Goal: Information Seeking & Learning: Learn about a topic

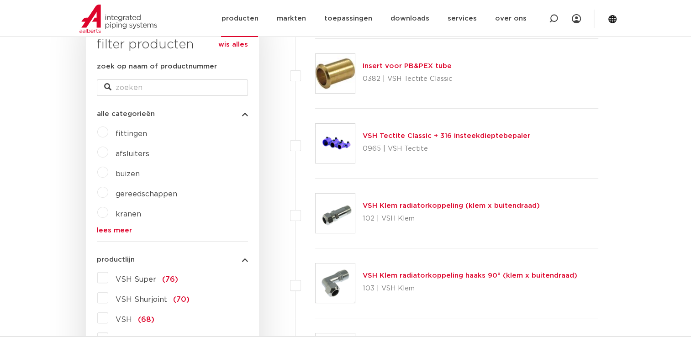
click at [252, 24] on link "producten" at bounding box center [239, 18] width 37 height 37
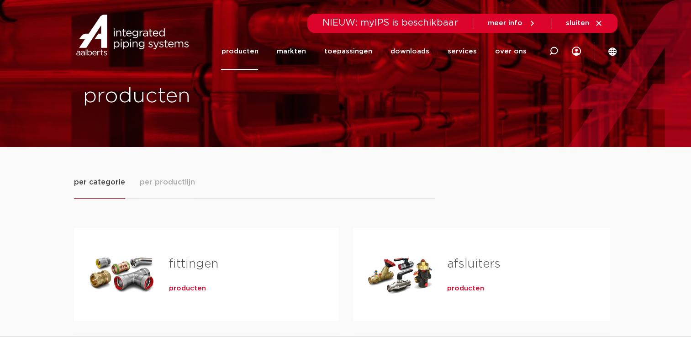
click at [181, 287] on span "producten" at bounding box center [187, 288] width 37 height 9
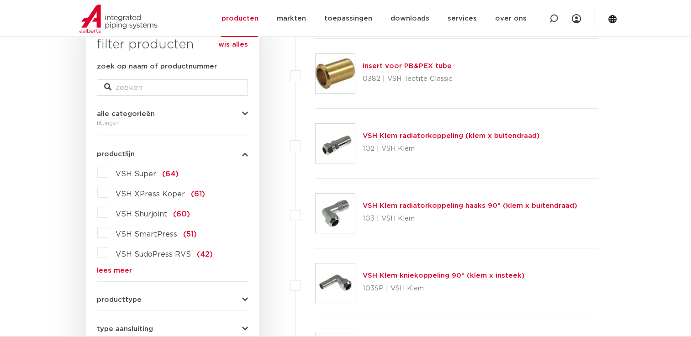
scroll to position [159, 0]
click at [117, 271] on link "lees meer" at bounding box center [172, 270] width 151 height 7
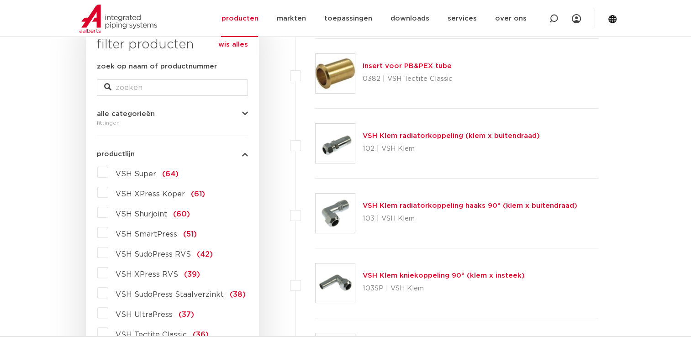
scroll to position [279, 0]
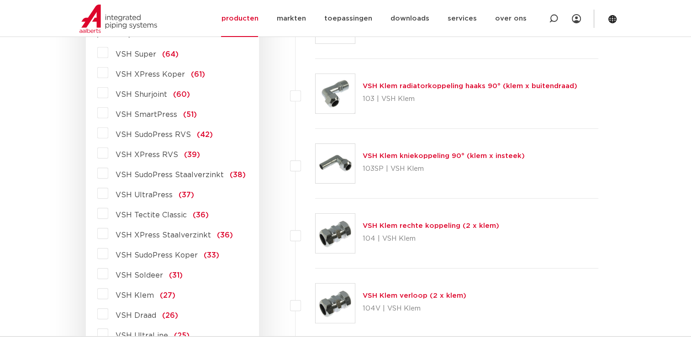
click at [159, 158] on span "VSH XPress RVS" at bounding box center [147, 154] width 63 height 7
click at [0, 0] on input "VSH XPress RVS (39)" at bounding box center [0, 0] width 0 height 0
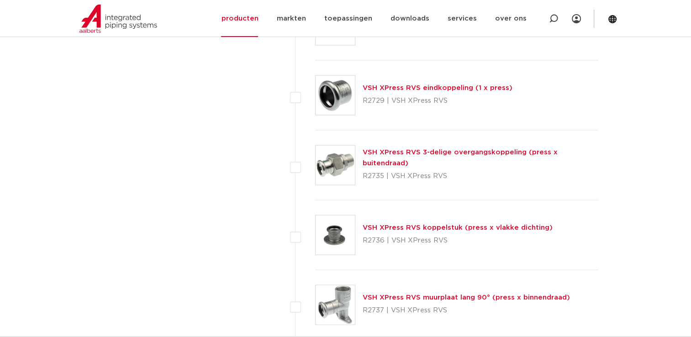
scroll to position [1818, 0]
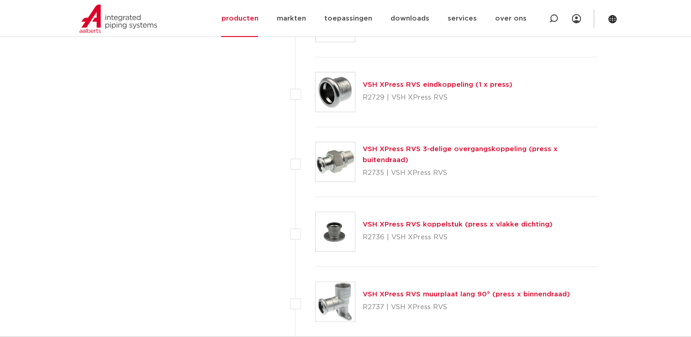
click at [450, 149] on link "VSH XPress RVS 3-delige overgangskoppeling (press x buitendraad)" at bounding box center [460, 155] width 195 height 18
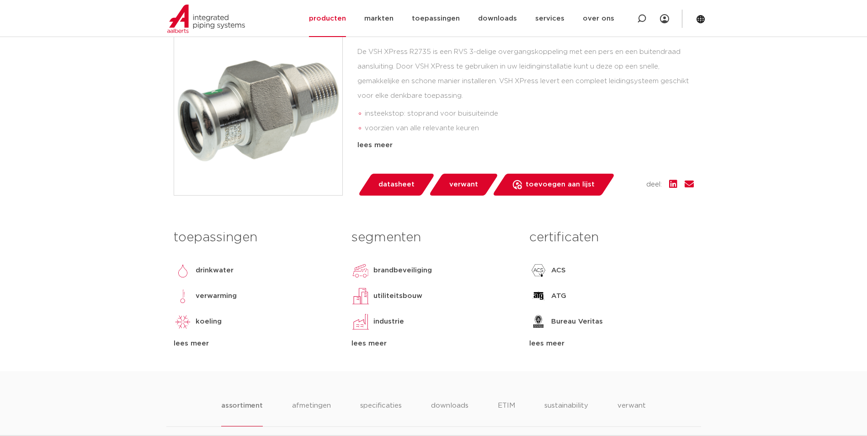
scroll to position [91, 0]
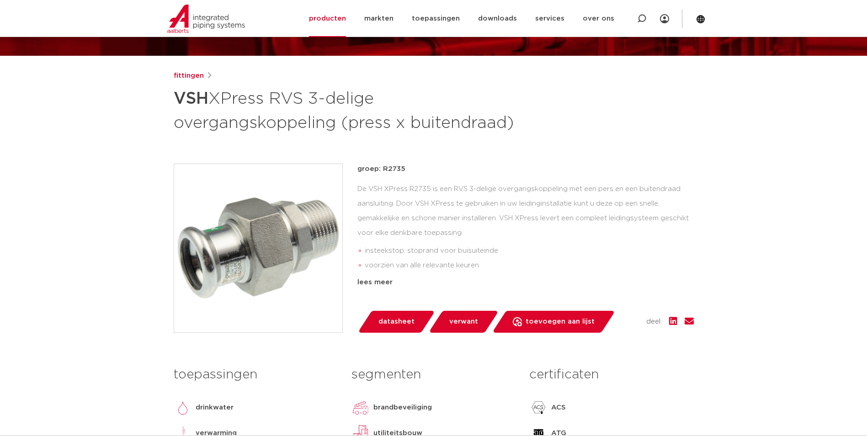
drag, startPoint x: 694, startPoint y: 248, endPoint x: 687, endPoint y: 258, distance: 12.5
click at [691, 248] on div "fittingen VSH XPress RVS 3-delige overgangskoppeling (press x buitendraad) groe…" at bounding box center [433, 289] width 535 height 438
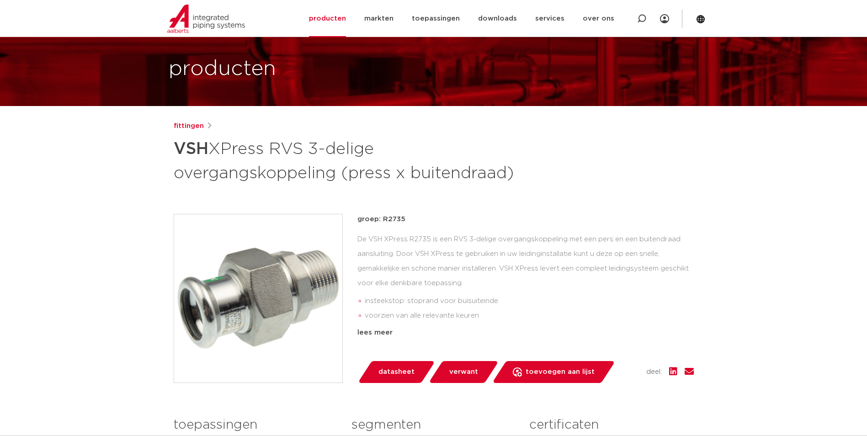
scroll to position [0, 0]
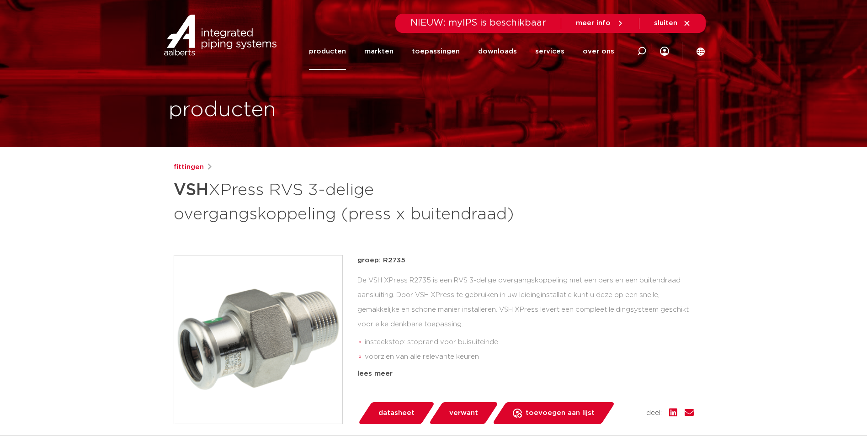
click at [394, 337] on div "groep: R2735 De VSH XPress R2735 is een RVS 3-delige overgangskoppeling met een…" at bounding box center [525, 339] width 336 height 169
click at [375, 337] on div "lees meer" at bounding box center [525, 373] width 336 height 11
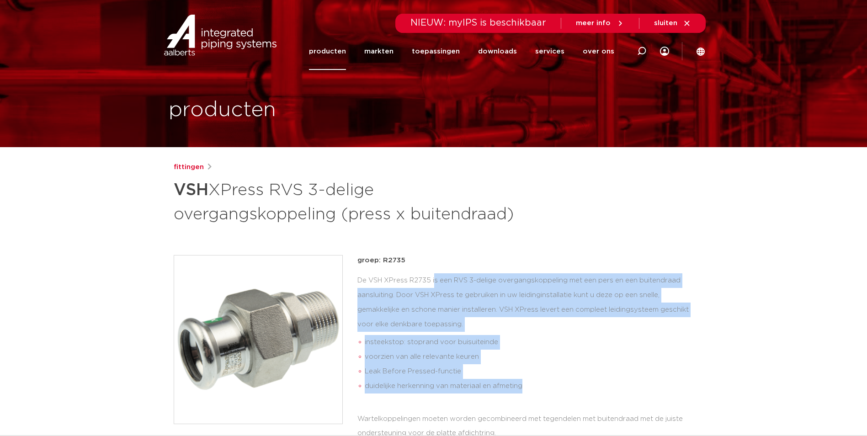
drag, startPoint x: 524, startPoint y: 387, endPoint x: 353, endPoint y: 285, distance: 199.2
click at [353, 285] on div "groep: R2735 De VSH XPress R2735 is een RVS 3-delige overgangskoppeling met een…" at bounding box center [434, 417] width 520 height 324
click at [591, 337] on li "duidelijke herkenning van materiaal en afmeting" at bounding box center [529, 386] width 329 height 15
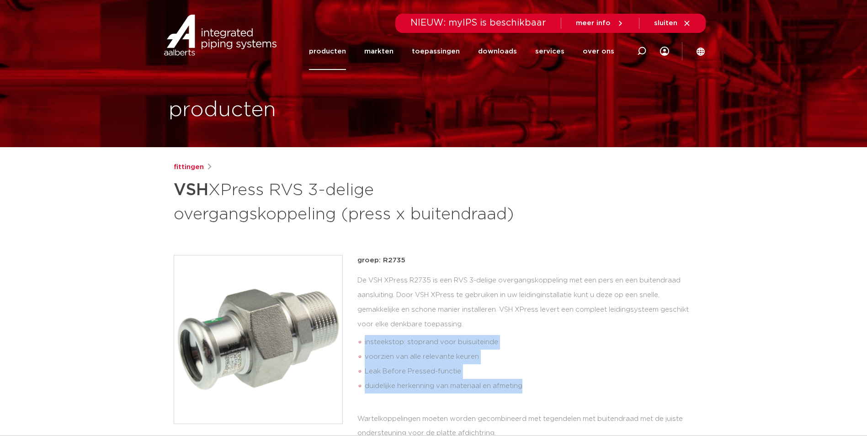
drag, startPoint x: 523, startPoint y: 387, endPoint x: 361, endPoint y: 339, distance: 168.3
click at [361, 337] on ul "insteekstop: stoprand voor buisuiteinde voorzien van alle relevante keuren Leak…" at bounding box center [525, 363] width 336 height 65
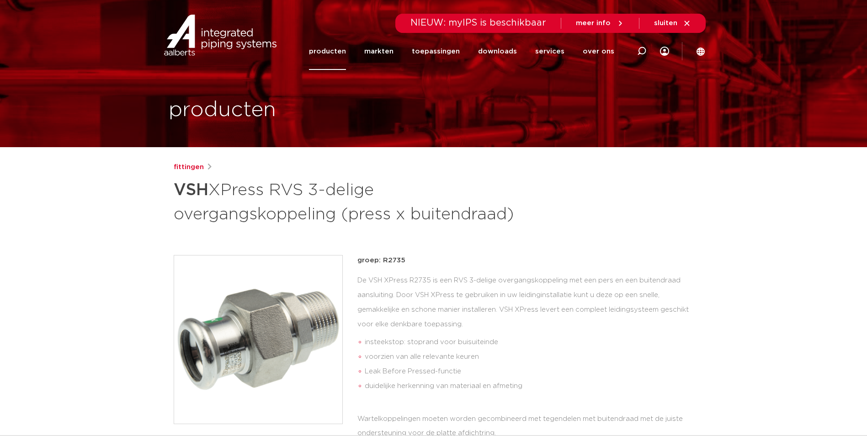
click at [620, 258] on p "groep: R2735" at bounding box center [525, 260] width 336 height 11
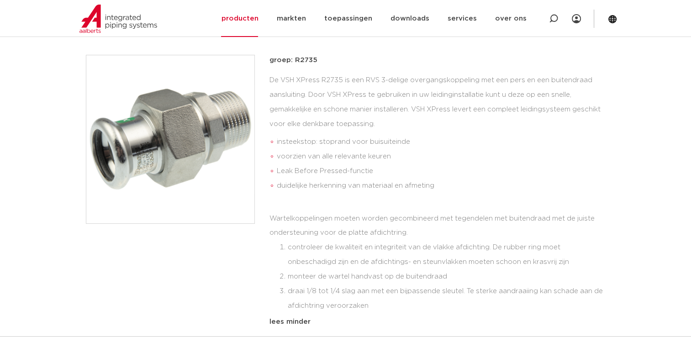
scroll to position [199, 0]
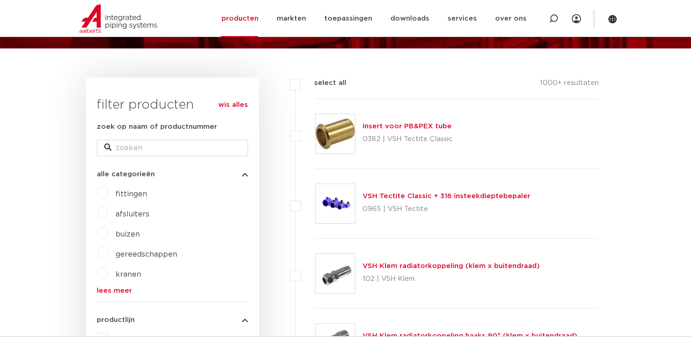
scroll to position [90, 0]
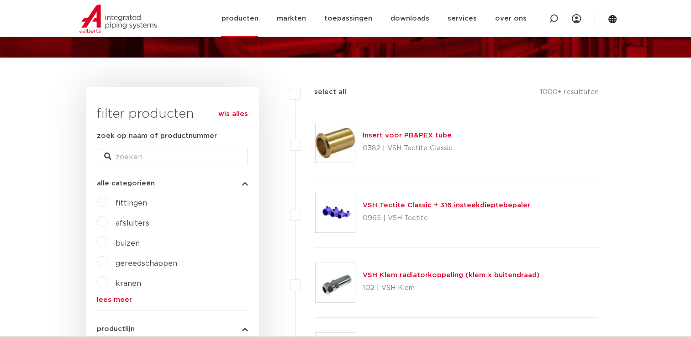
click at [245, 29] on link "producten" at bounding box center [239, 18] width 37 height 37
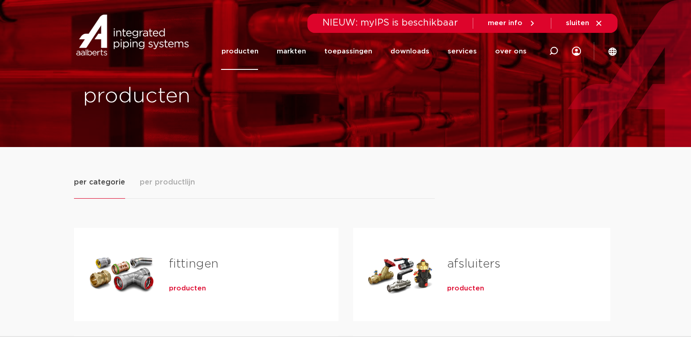
click at [190, 286] on span "producten" at bounding box center [187, 288] width 37 height 9
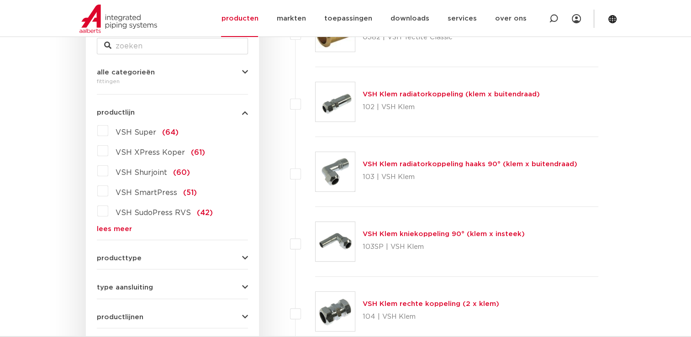
scroll to position [201, 0]
click at [121, 225] on link "lees meer" at bounding box center [172, 228] width 151 height 7
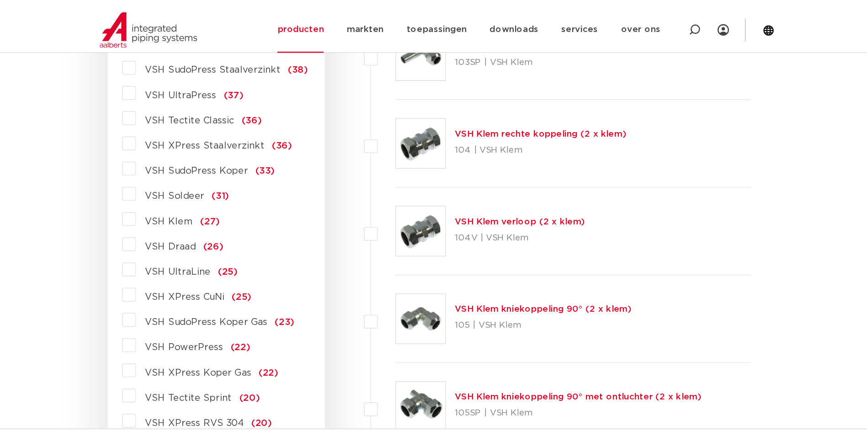
scroll to position [403, 0]
